Goal: Task Accomplishment & Management: Use online tool/utility

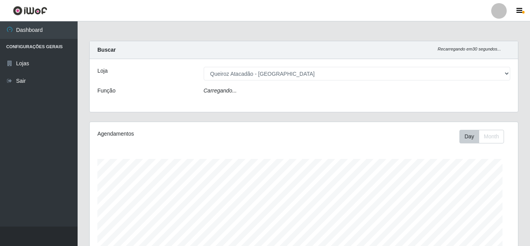
select select "462"
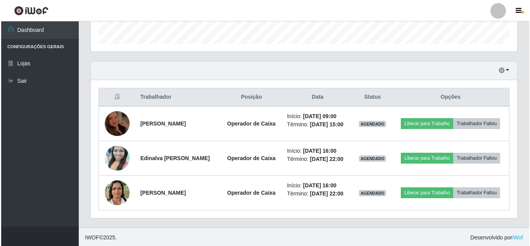
scroll to position [235, 0]
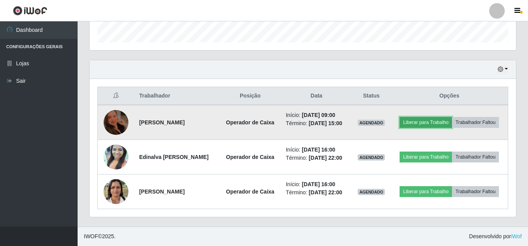
click at [408, 123] on button "Liberar para Trabalho" at bounding box center [426, 122] width 52 height 11
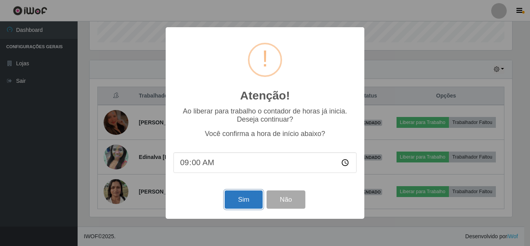
click at [249, 202] on button "Sim" at bounding box center [244, 199] width 38 height 18
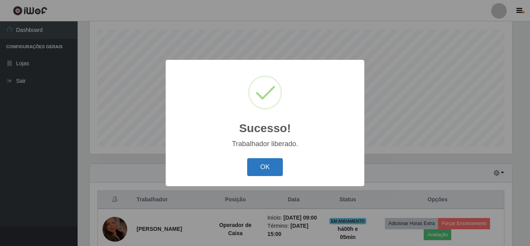
click at [260, 164] on button "OK" at bounding box center [265, 167] width 36 height 18
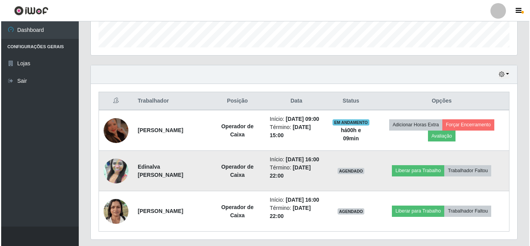
scroll to position [248, 0]
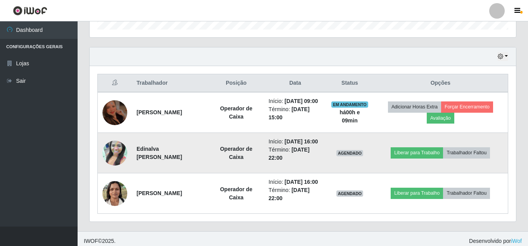
click at [114, 152] on img at bounding box center [115, 153] width 25 height 44
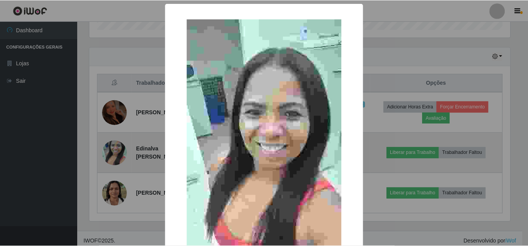
scroll to position [161, 423]
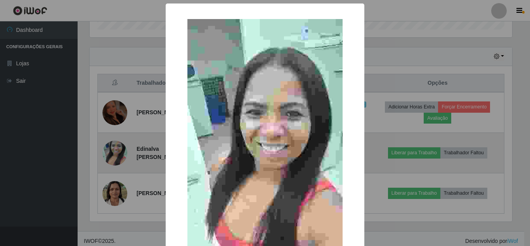
click at [114, 152] on div "× OK Cancel" at bounding box center [265, 123] width 530 height 246
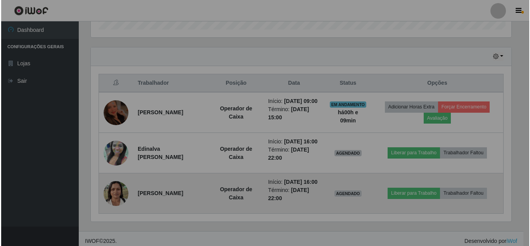
scroll to position [161, 427]
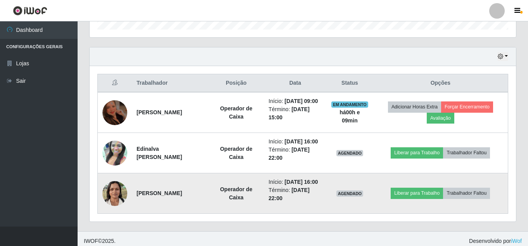
click at [111, 187] on img at bounding box center [115, 193] width 25 height 33
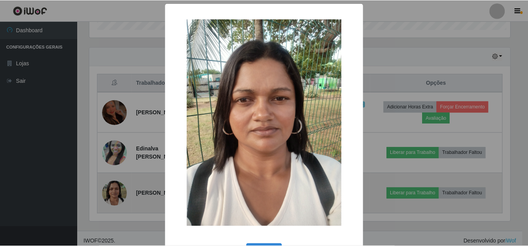
scroll to position [161, 423]
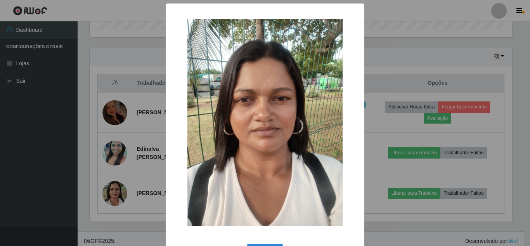
click at [111, 187] on div "× OK Cancel" at bounding box center [265, 123] width 530 height 246
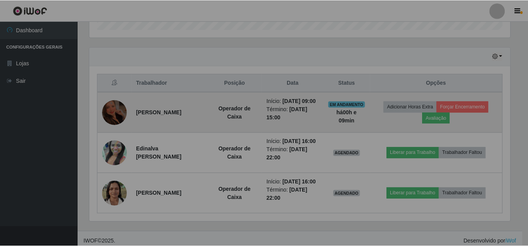
scroll to position [161, 427]
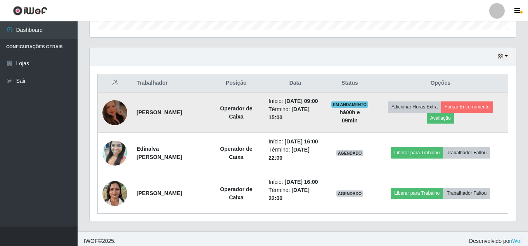
click at [108, 107] on img at bounding box center [115, 112] width 25 height 33
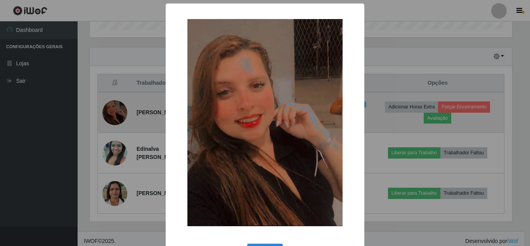
click at [108, 107] on div "× OK Cancel" at bounding box center [265, 123] width 530 height 246
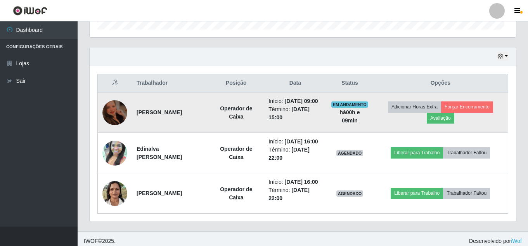
scroll to position [161, 427]
click at [108, 107] on img at bounding box center [115, 112] width 25 height 33
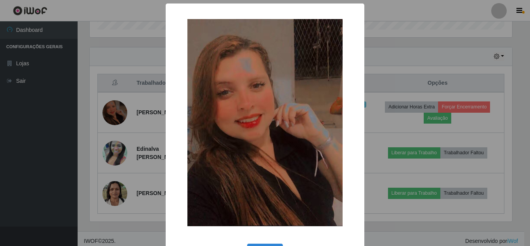
click at [109, 107] on div "× OK Cancel" at bounding box center [265, 123] width 530 height 246
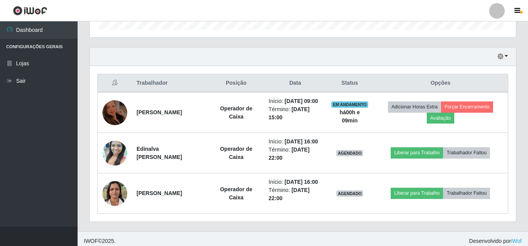
scroll to position [161, 427]
drag, startPoint x: 287, startPoint y: 119, endPoint x: 240, endPoint y: 45, distance: 88.0
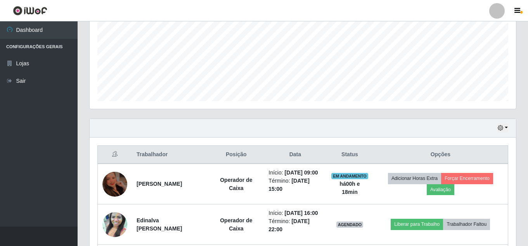
scroll to position [170, 0]
